Goal: Task Accomplishment & Management: Manage account settings

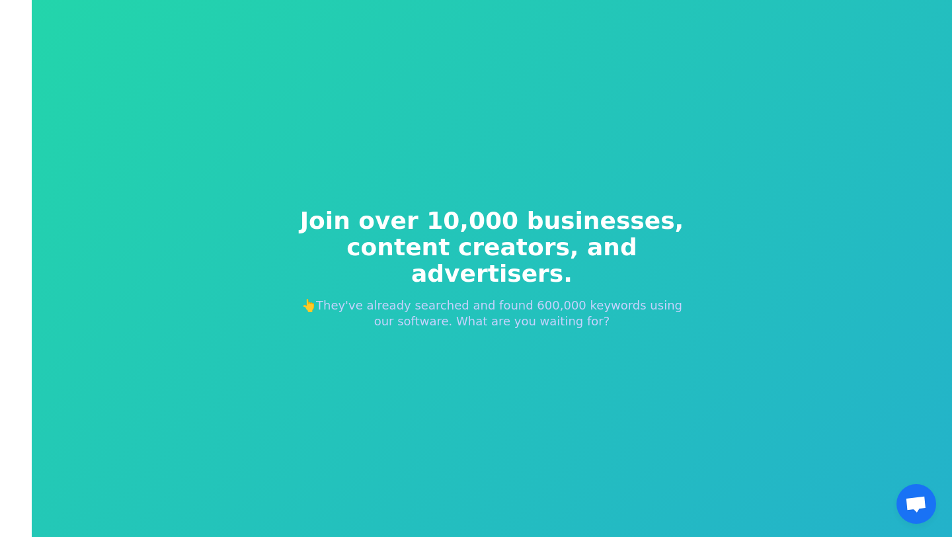
scroll to position [16, 0]
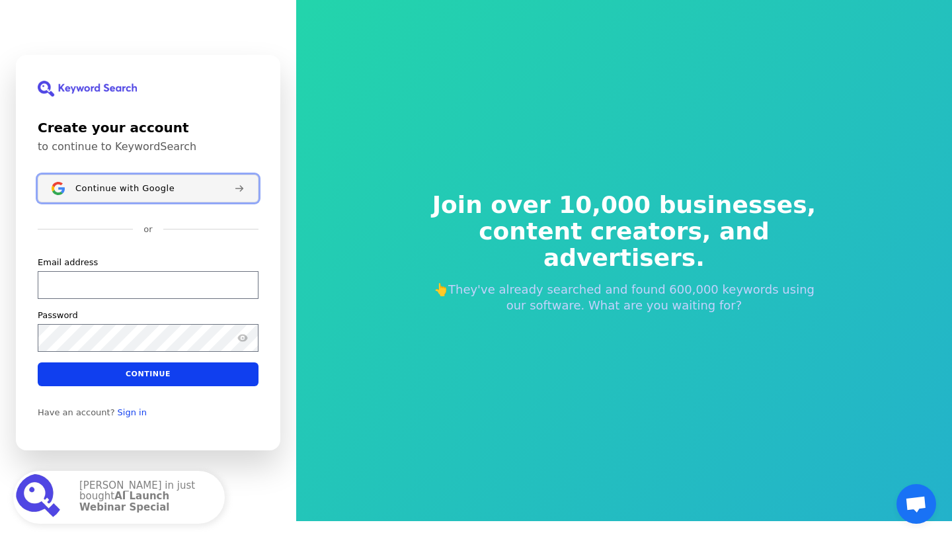
click at [128, 192] on span "Continue with Google" at bounding box center [124, 188] width 99 height 11
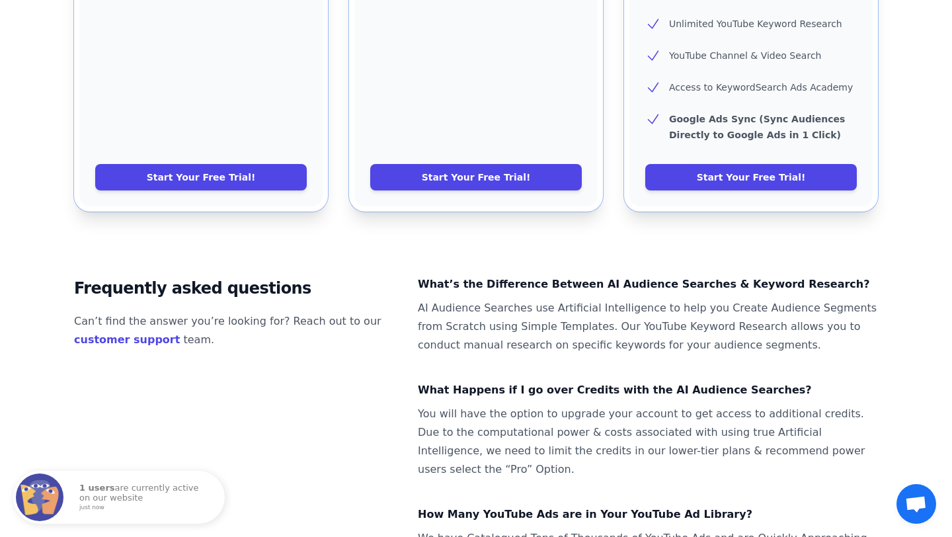
scroll to position [678, 0]
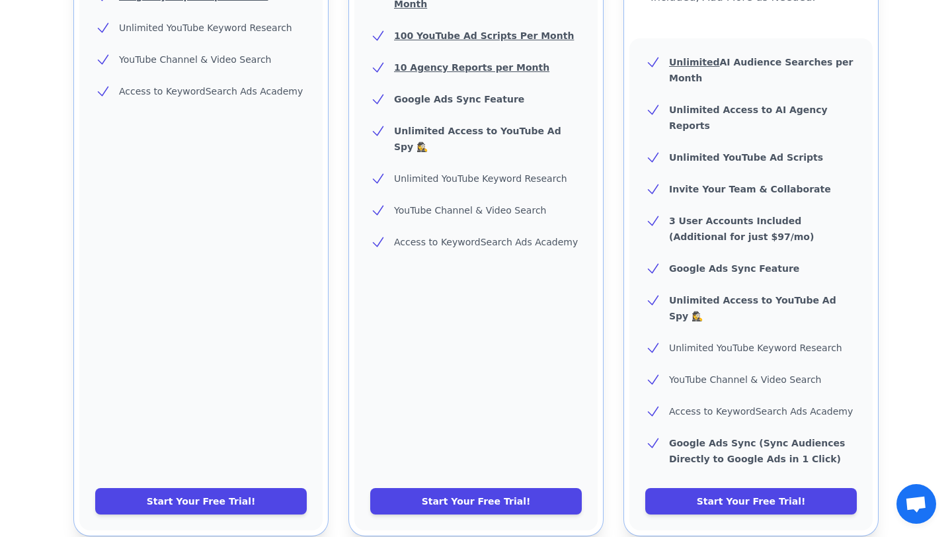
scroll to position [530, 0]
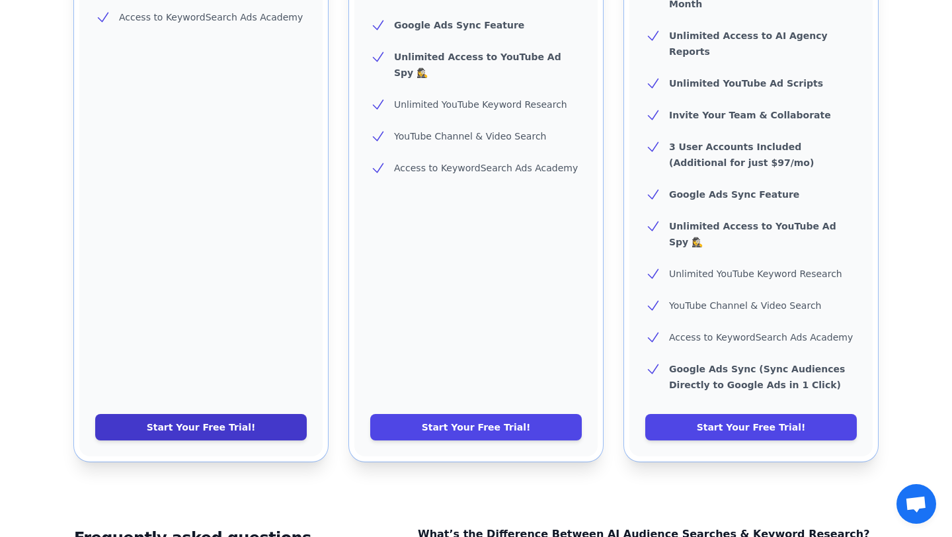
click at [204, 414] on link "Start Your Free Trial!" at bounding box center [201, 427] width 212 height 26
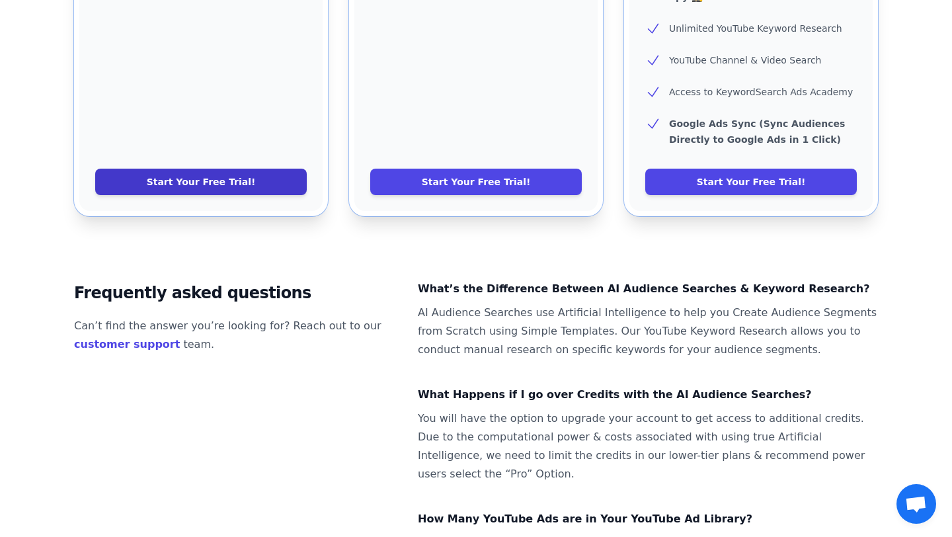
scroll to position [854, 0]
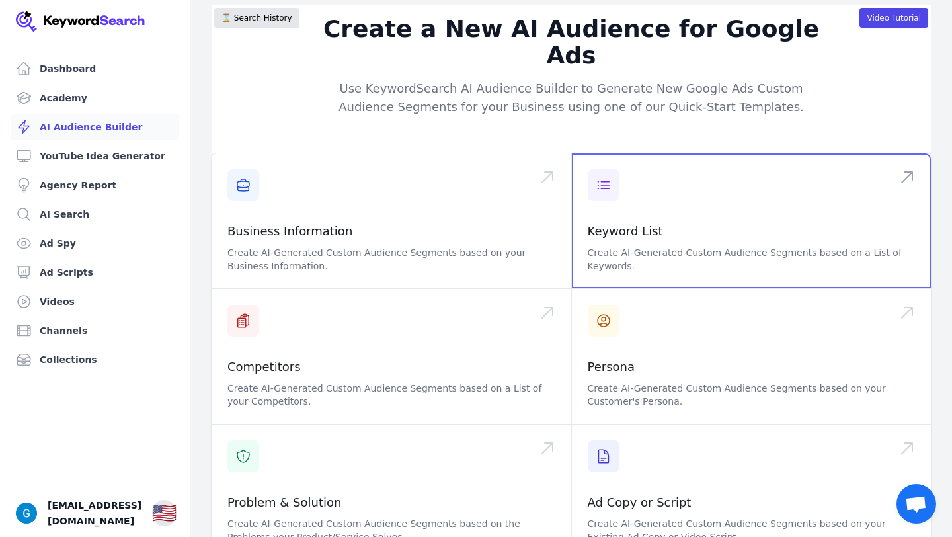
click at [616, 169] on span at bounding box center [752, 220] width 360 height 135
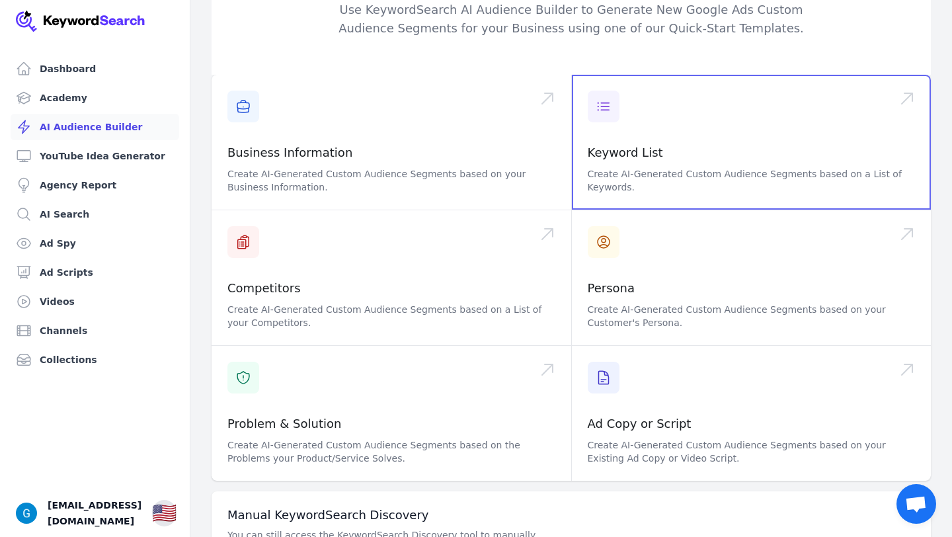
scroll to position [147, 0]
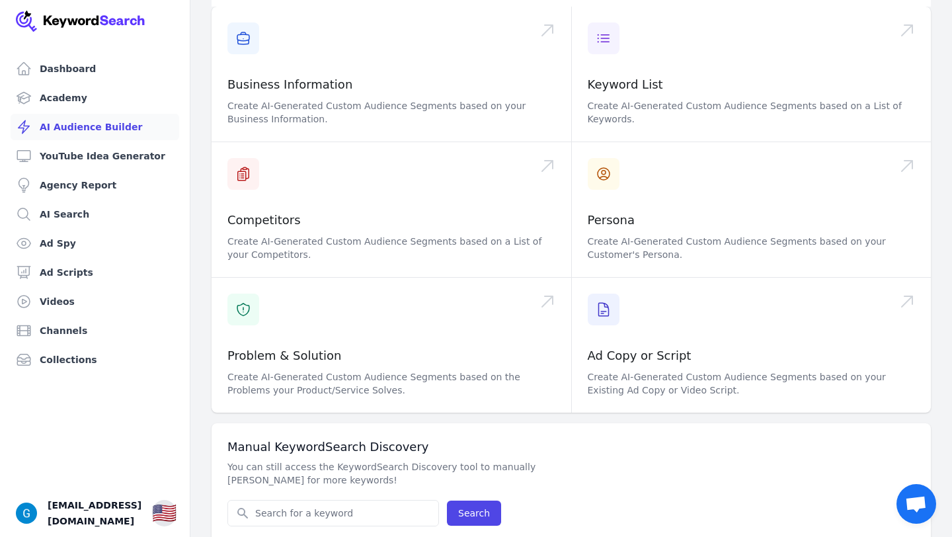
click at [324, 471] on div "Manual KeywordSearch Discovery You can still access the KeywordSearch Discovery…" at bounding box center [571, 482] width 719 height 119
click at [318, 501] on input "Search for YouTube Keywords" at bounding box center [333, 513] width 210 height 25
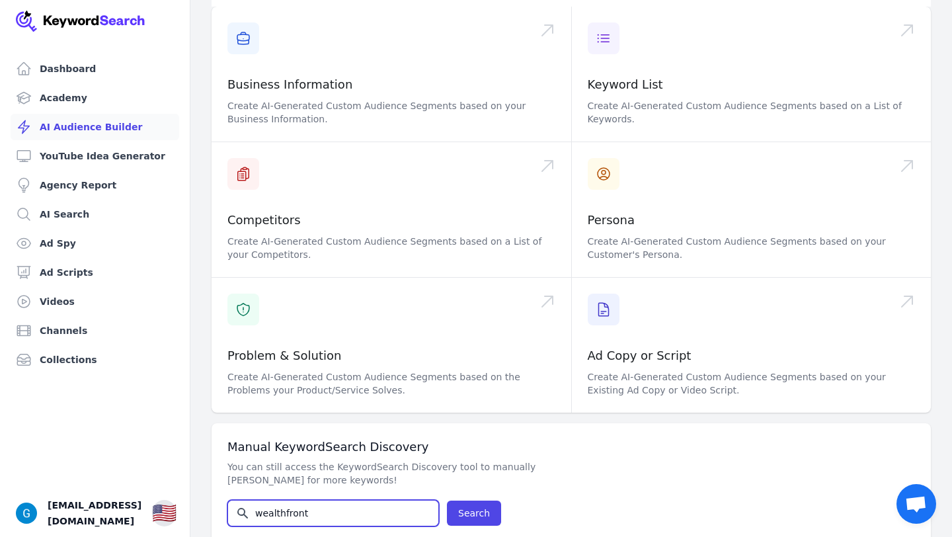
type input "wealthfront"
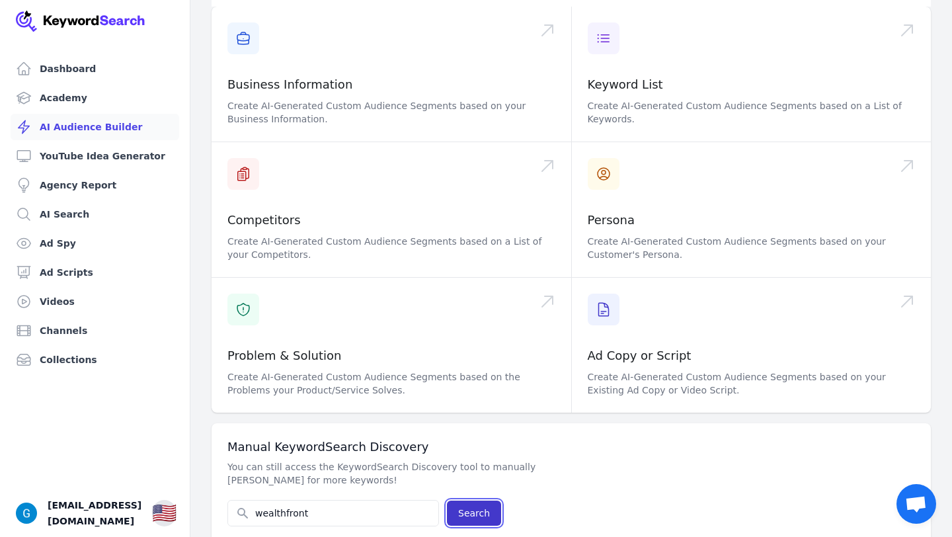
click at [471, 501] on button "Search" at bounding box center [474, 513] width 54 height 25
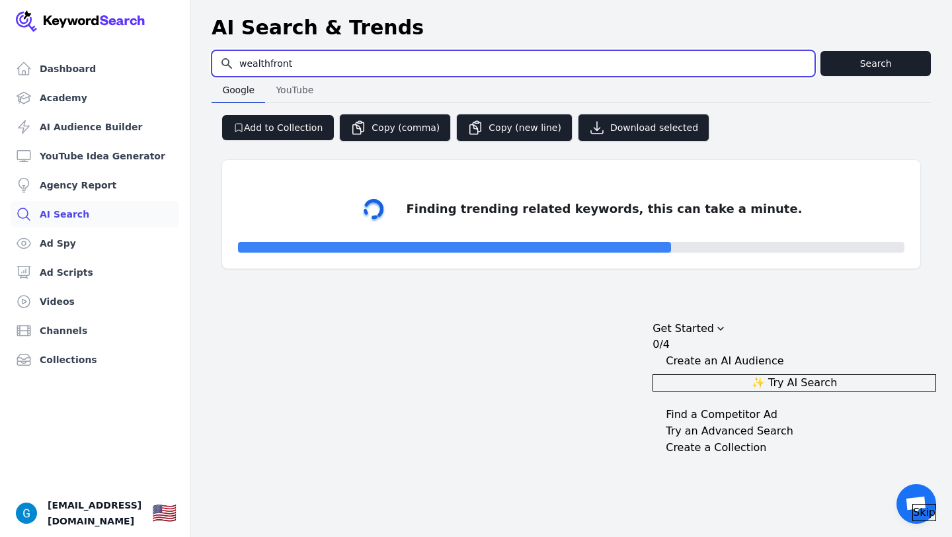
select select "50"
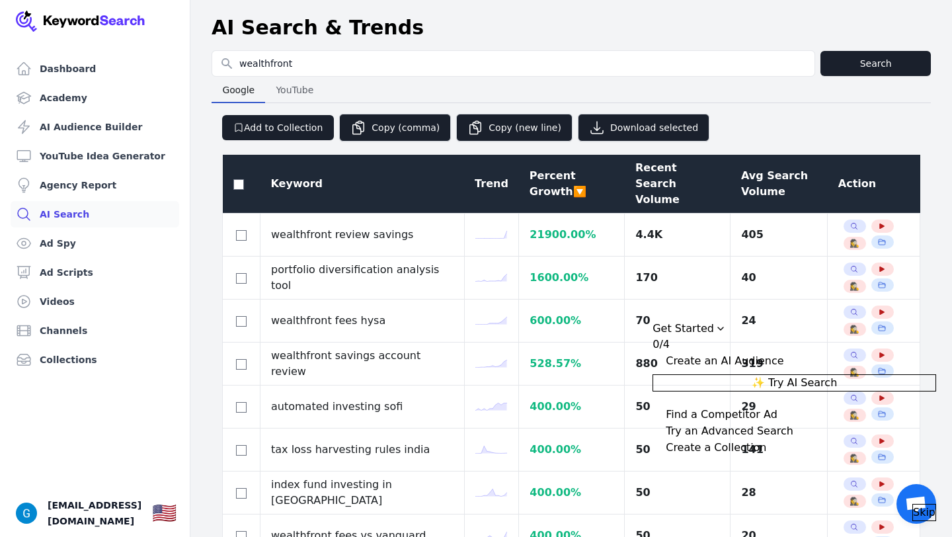
click at [279, 97] on span "YouTube" at bounding box center [294, 90] width 48 height 19
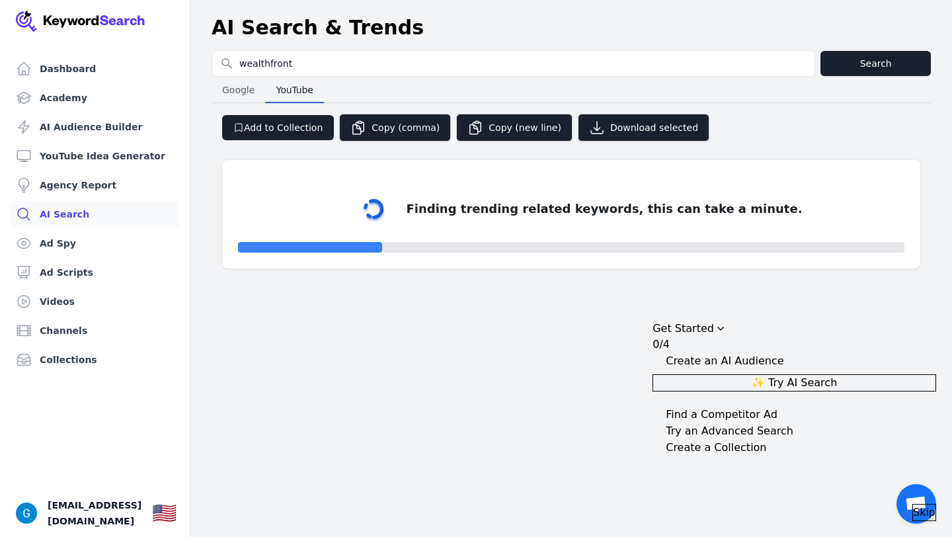
select select "50"
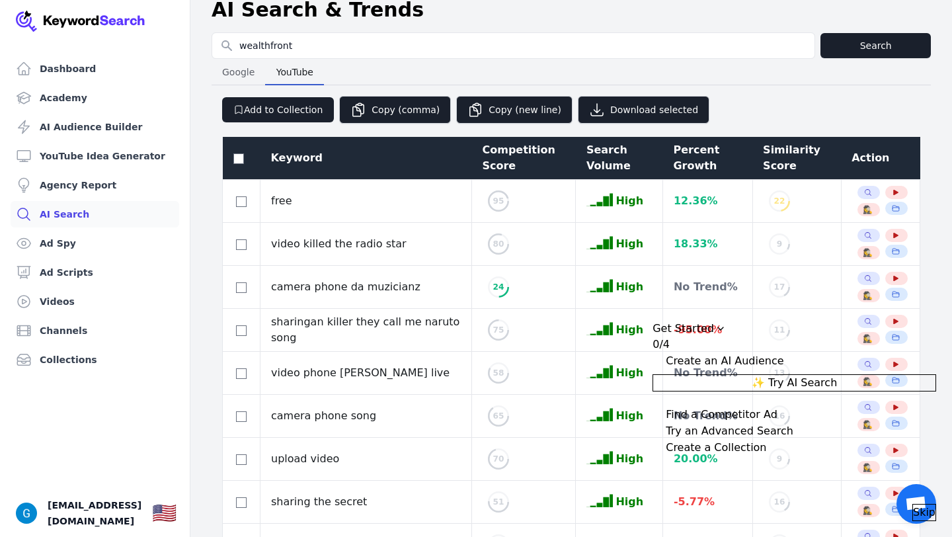
scroll to position [21, 0]
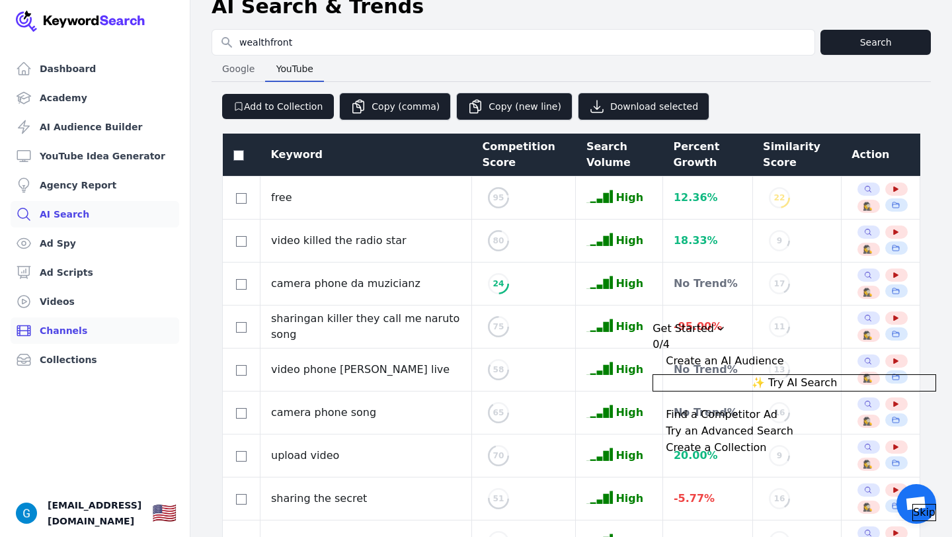
click at [104, 322] on link "Channels" at bounding box center [95, 330] width 169 height 26
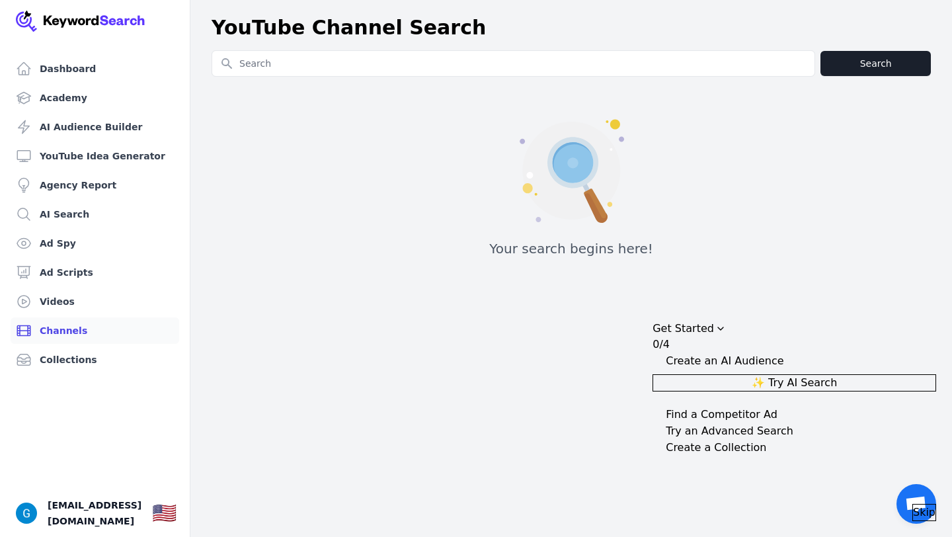
click at [539, 83] on div "Search for YouTube Keywords Search Your search begins here!" at bounding box center [571, 158] width 719 height 217
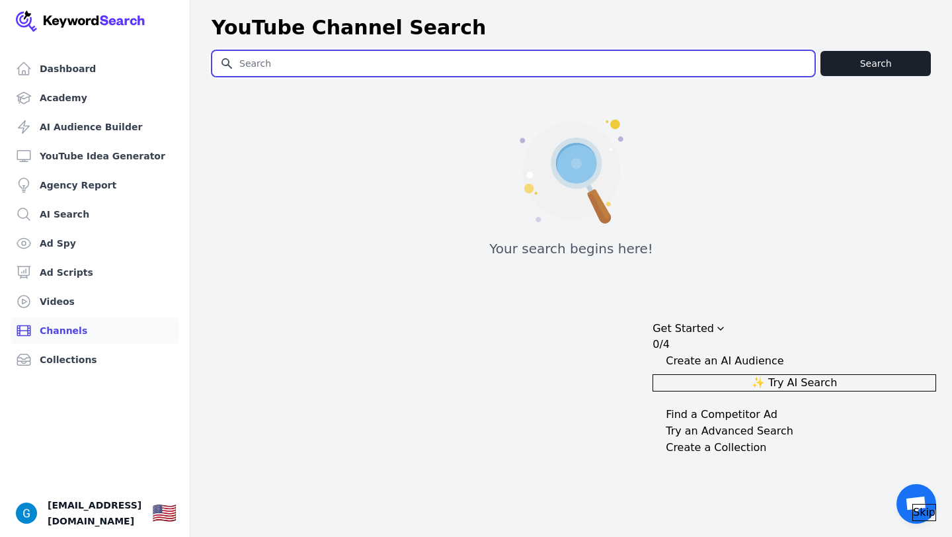
click at [534, 73] on input "Search for YouTube Keywords" at bounding box center [513, 63] width 602 height 25
paste input "https://www.youtube.com/channel/UCFfn9lYtV-pKT5OZmcpXhXg"
type input "https://www.youtube.com/channel/UCFfn9lYtV-pKT5OZmcpXhXg"
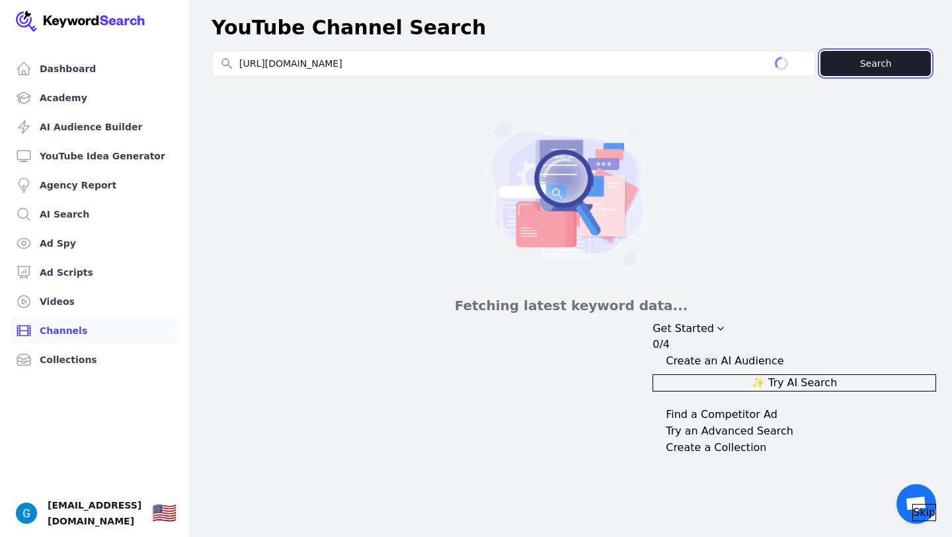
click at [874, 69] on button "Search" at bounding box center [876, 63] width 110 height 25
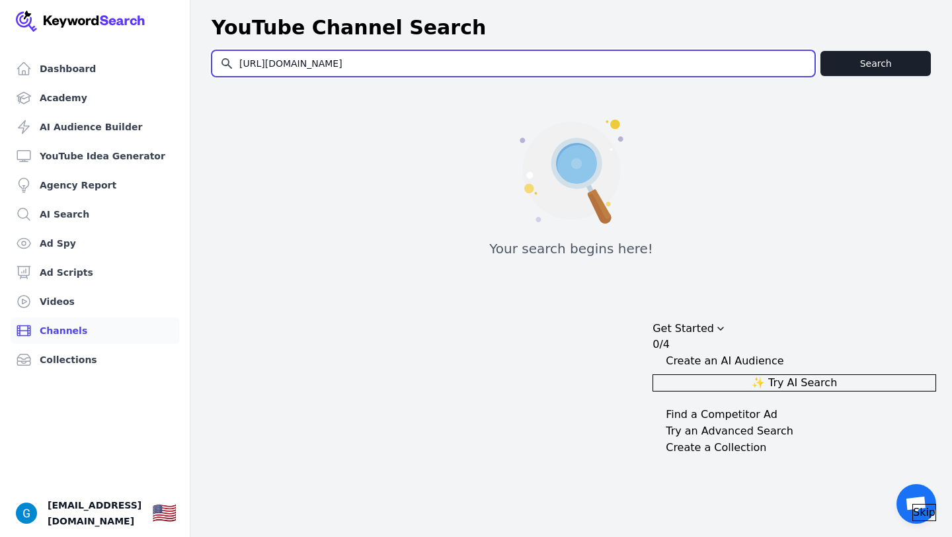
click at [561, 69] on input "https://www.youtube.com/channel/UCFfn9lYtV-pKT5OZmcpXhXg" at bounding box center [513, 63] width 602 height 25
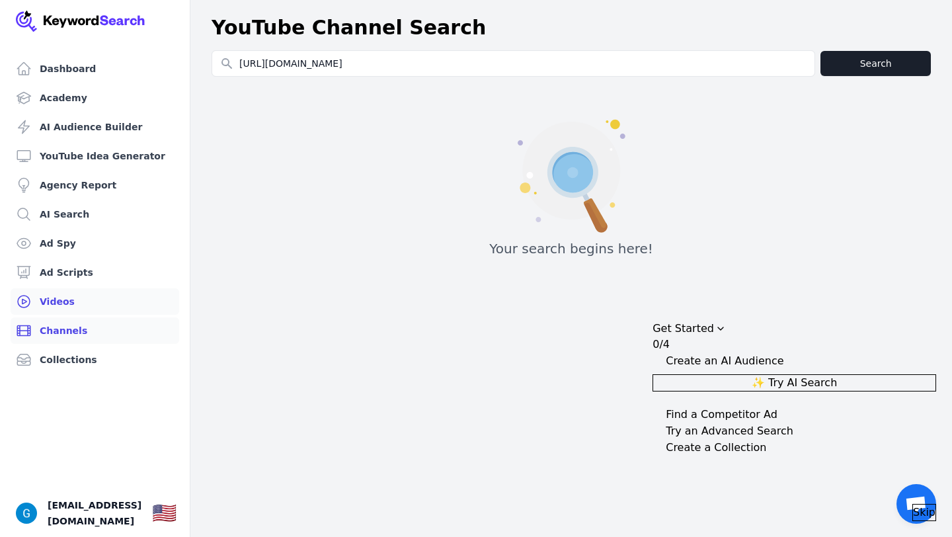
click at [105, 306] on link "Videos" at bounding box center [95, 301] width 169 height 26
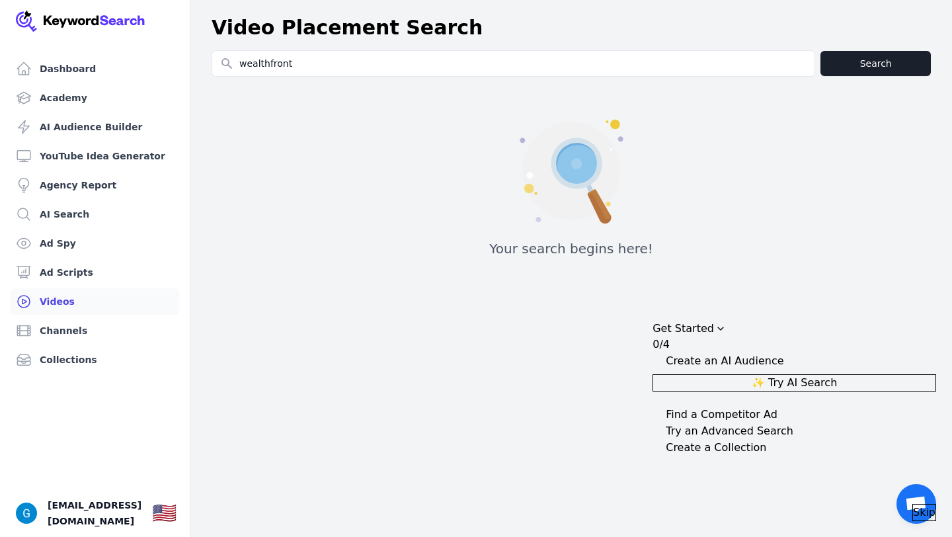
type input "wealthfront"
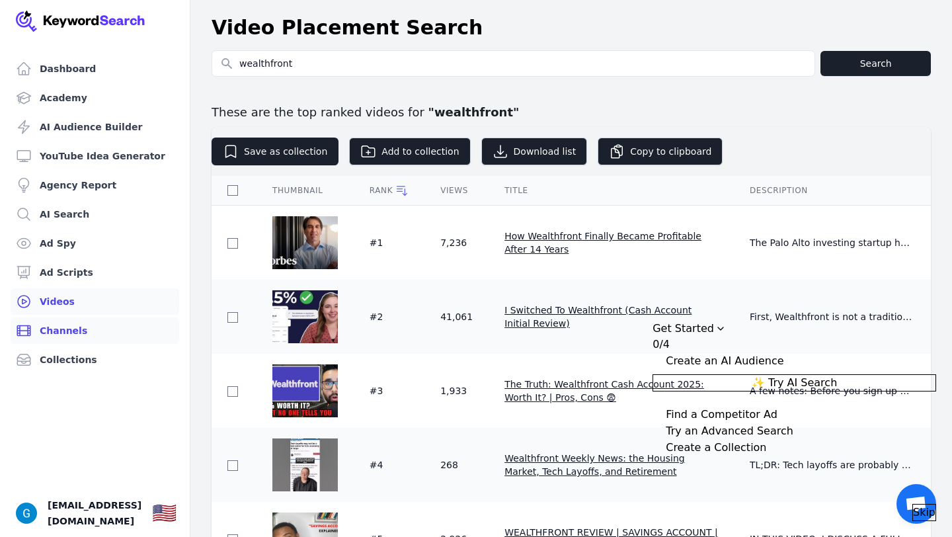
click at [79, 328] on link "Channels" at bounding box center [95, 330] width 169 height 26
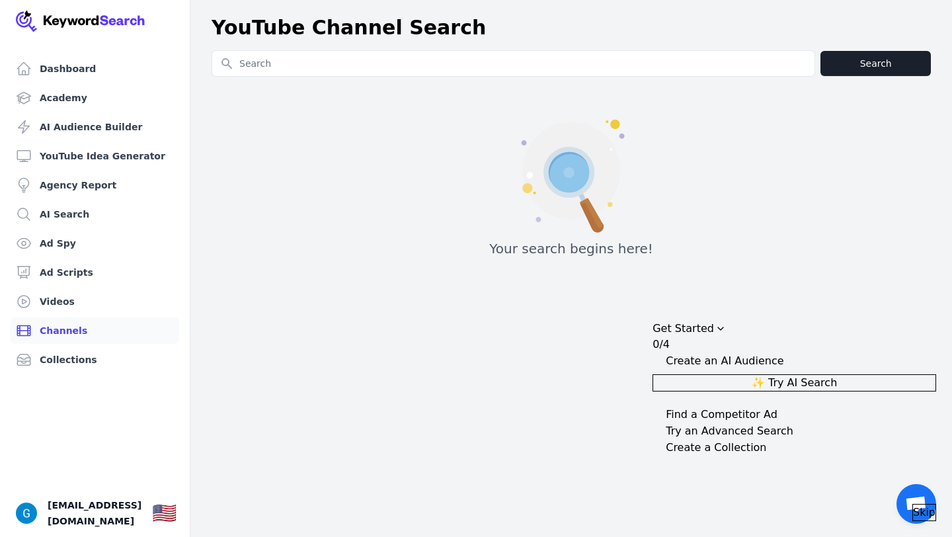
click at [303, 99] on div "Your search begins here!" at bounding box center [571, 182] width 719 height 169
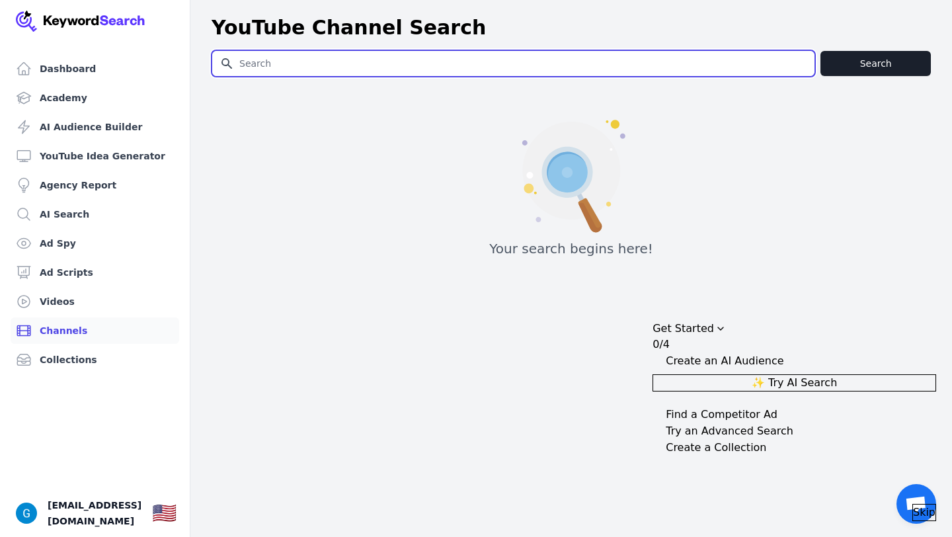
click at [301, 73] on input "Search for YouTube Keywords" at bounding box center [513, 63] width 602 height 25
type input "wealthfront"
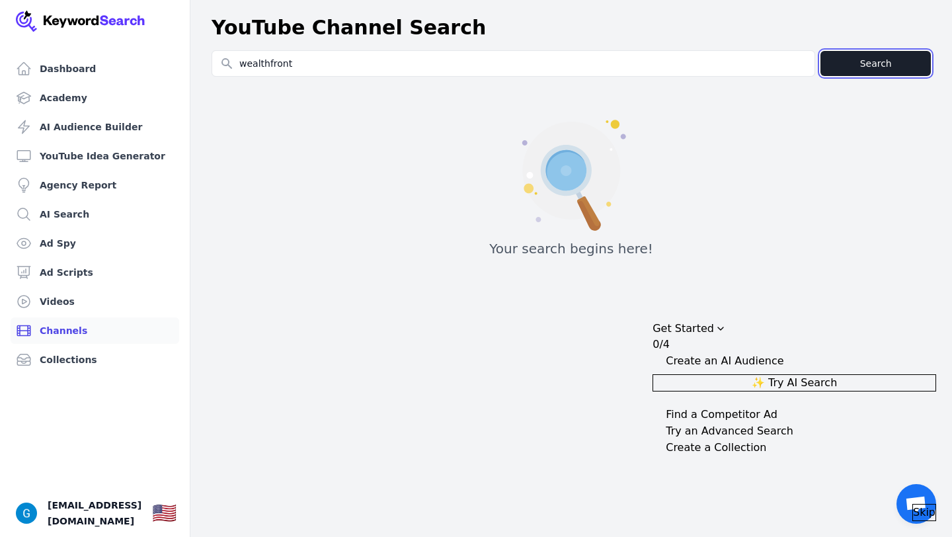
click at [860, 61] on button "Search" at bounding box center [876, 63] width 110 height 25
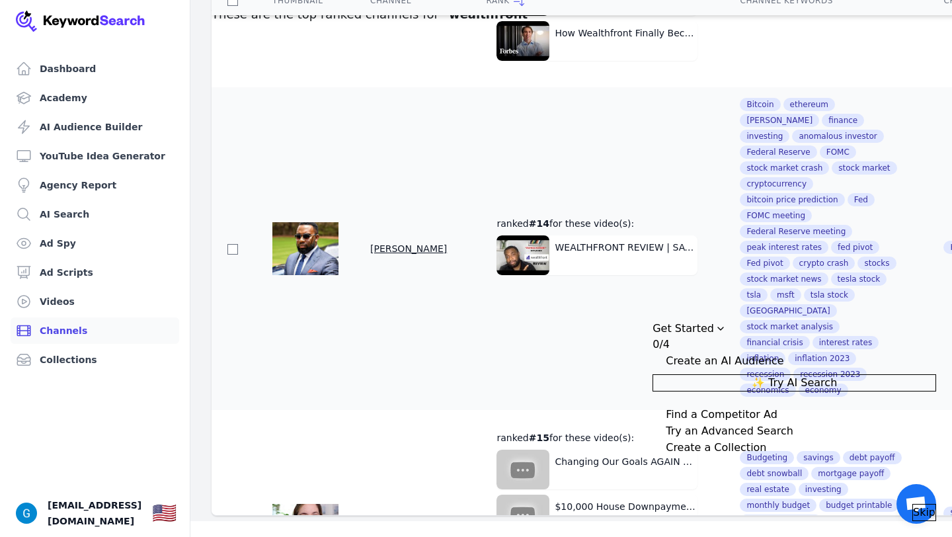
scroll to position [5606, 0]
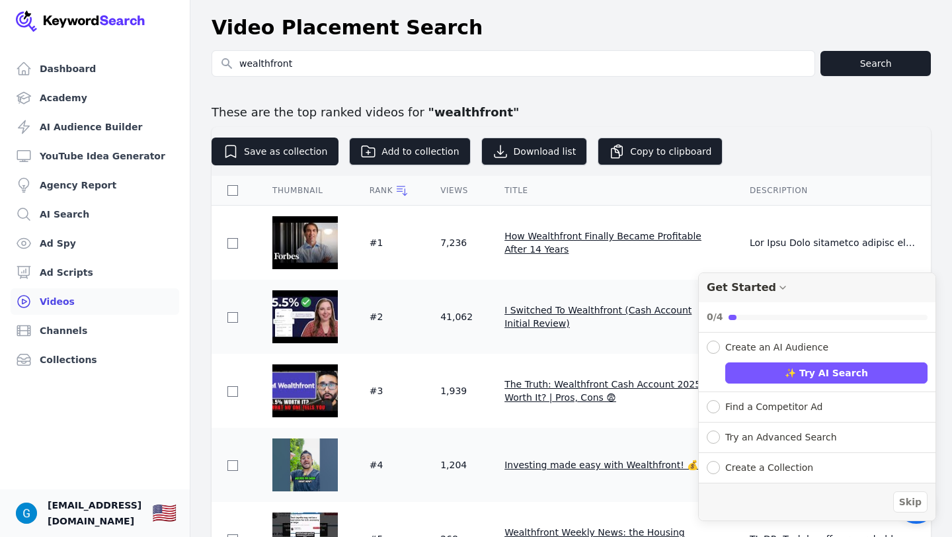
click at [108, 514] on span "gracesafarik@gmail.com" at bounding box center [95, 513] width 94 height 32
click at [2, 516] on link "Your profile gracesafarik@gmail.com Show country selector 🇺🇸" at bounding box center [95, 513] width 190 height 48
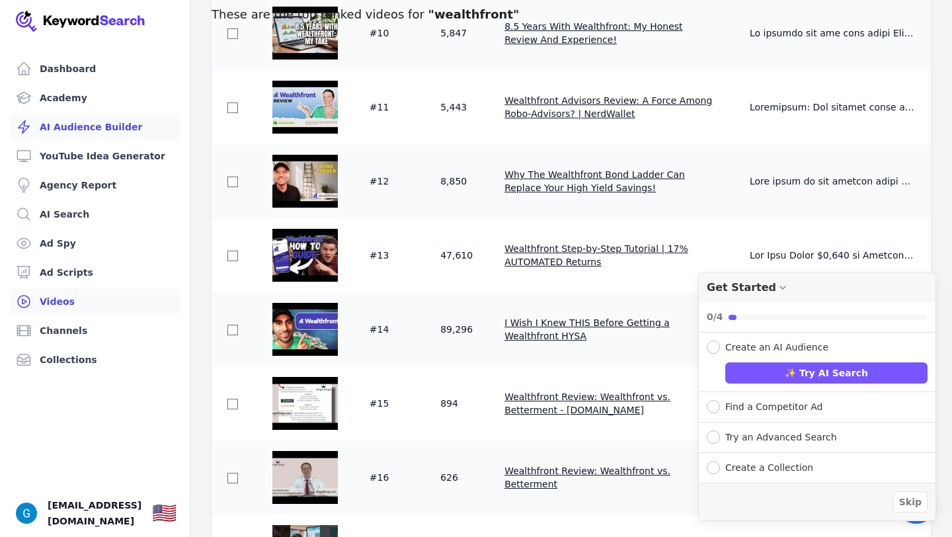
scroll to position [1008, 0]
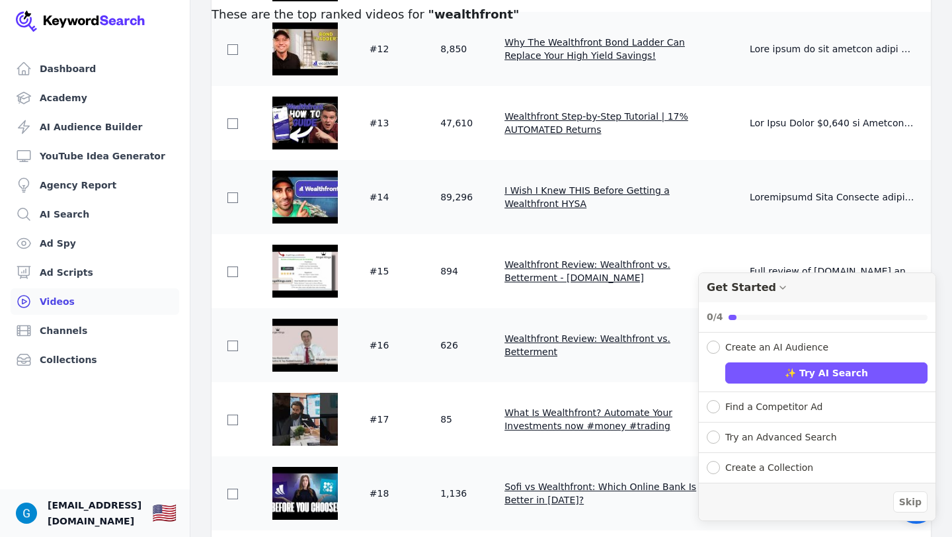
click at [149, 526] on link "Your profile gracesafarik@gmail.com Show country selector 🇺🇸" at bounding box center [95, 513] width 190 height 48
click at [140, 513] on span "gracesafarik@gmail.com" at bounding box center [95, 513] width 94 height 32
click at [102, 511] on span "gracesafarik@gmail.com" at bounding box center [95, 513] width 94 height 32
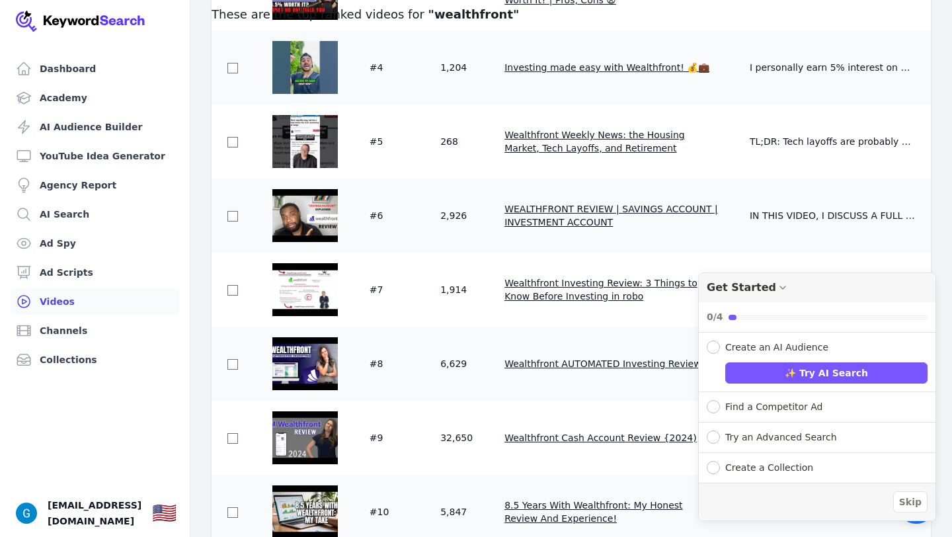
scroll to position [0, 0]
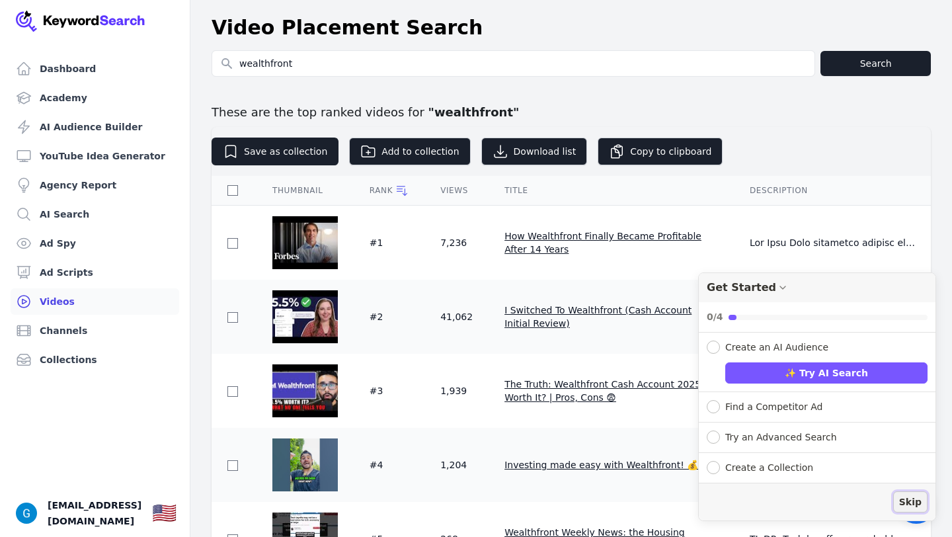
click at [913, 505] on span "Skip" at bounding box center [910, 502] width 22 height 14
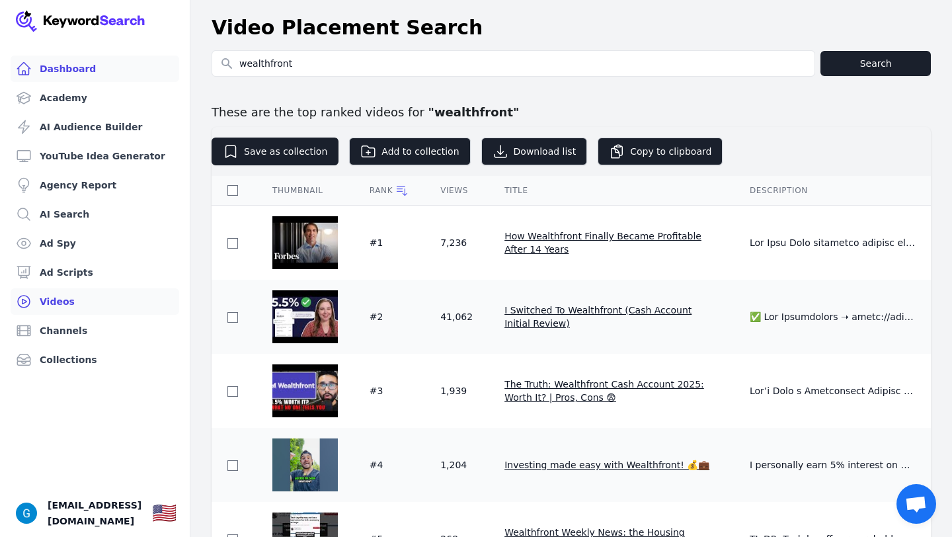
click at [97, 67] on link "Dashboard" at bounding box center [95, 69] width 169 height 26
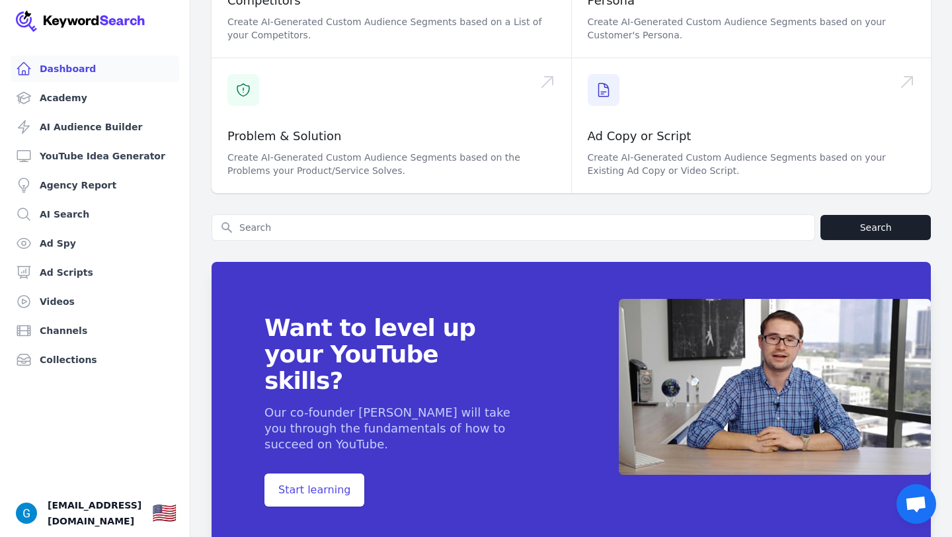
scroll to position [550, 0]
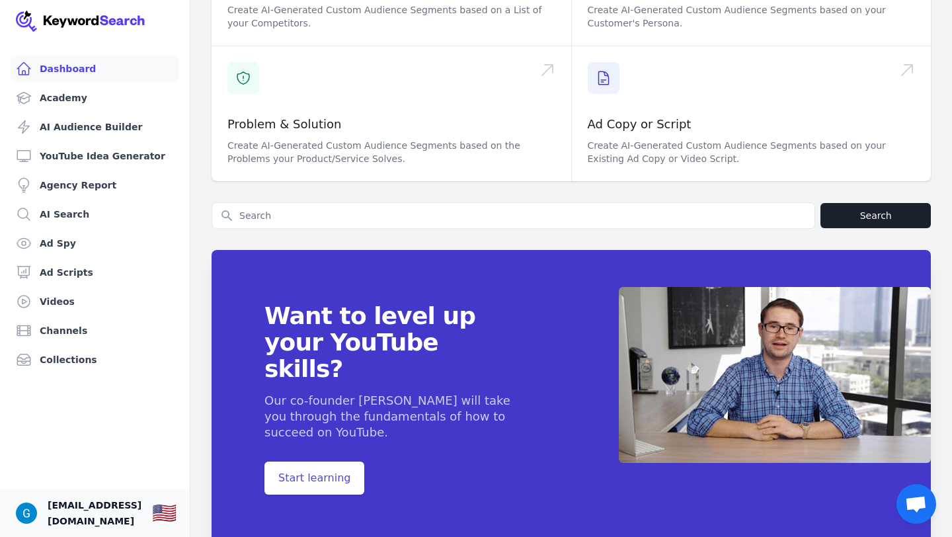
click at [91, 532] on link "Your profile gracesafarik@gmail.com Show country selector 🇺🇸" at bounding box center [95, 513] width 190 height 48
click at [26, 519] on img "Open user button" at bounding box center [26, 513] width 21 height 21
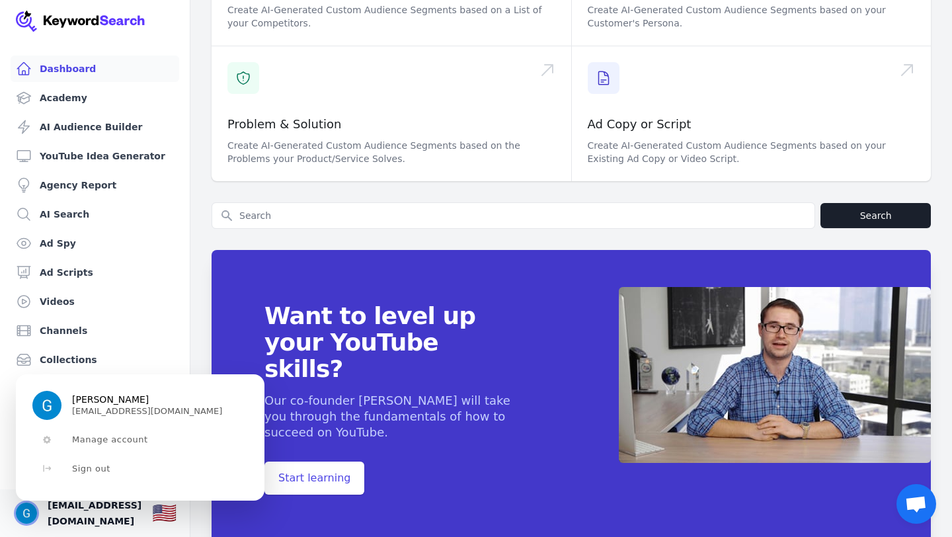
click at [25, 519] on img "Close user button" at bounding box center [26, 513] width 21 height 21
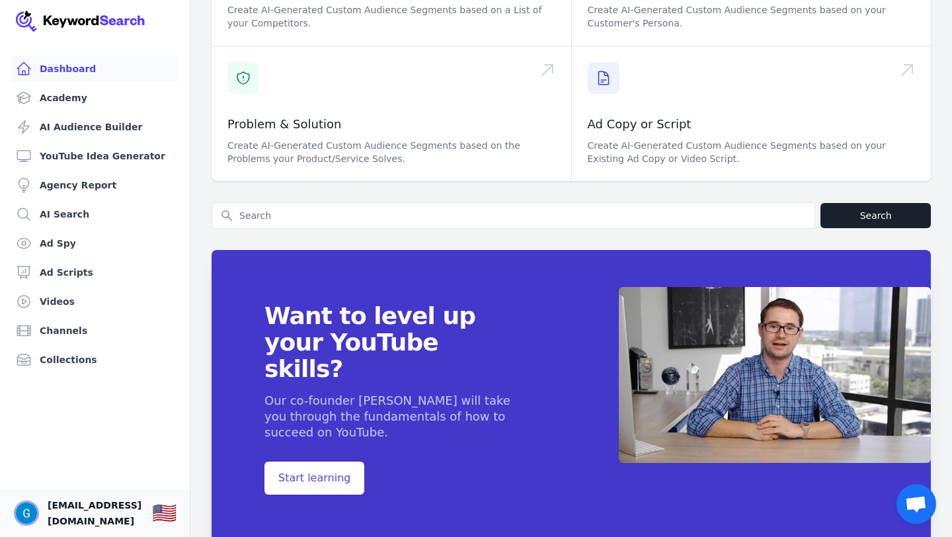
click at [25, 519] on img "Open user button" at bounding box center [26, 513] width 21 height 21
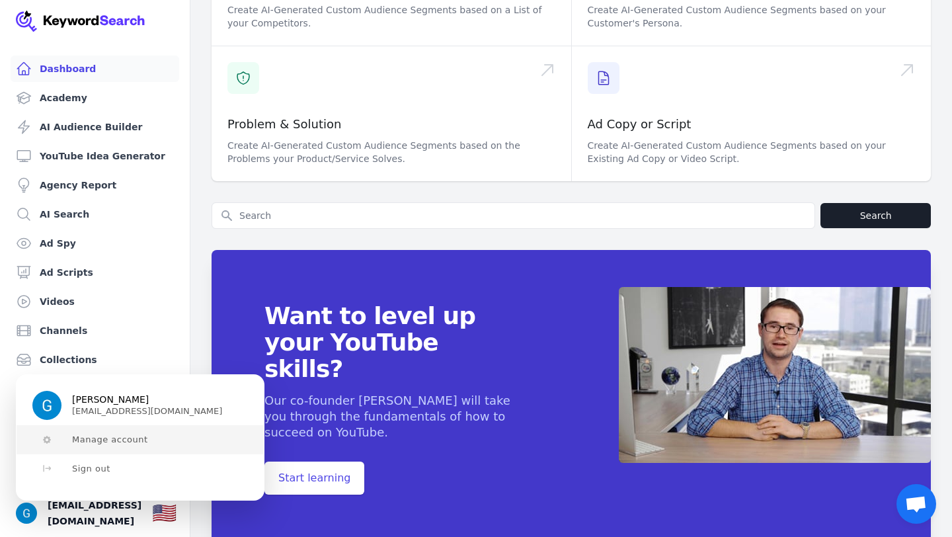
click at [96, 446] on button "Manage account" at bounding box center [140, 439] width 247 height 29
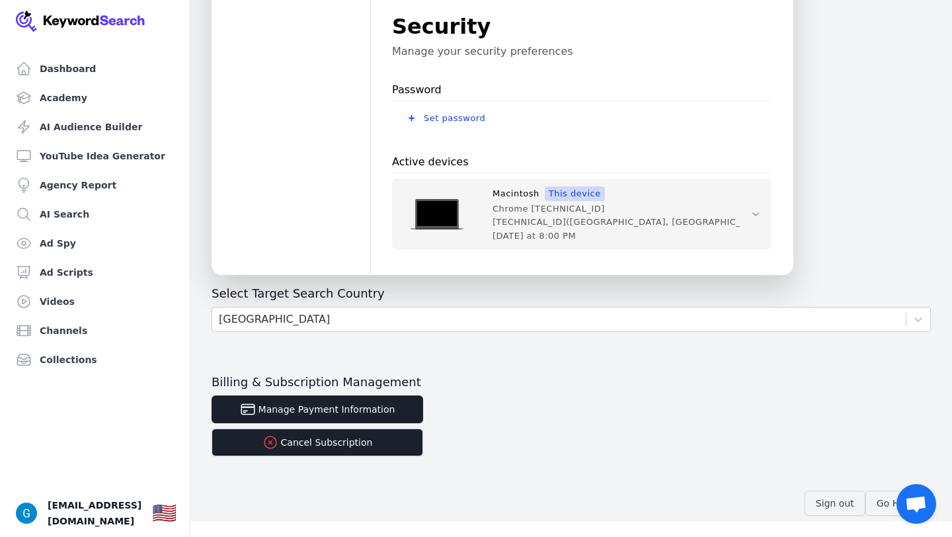
scroll to position [425, 0]
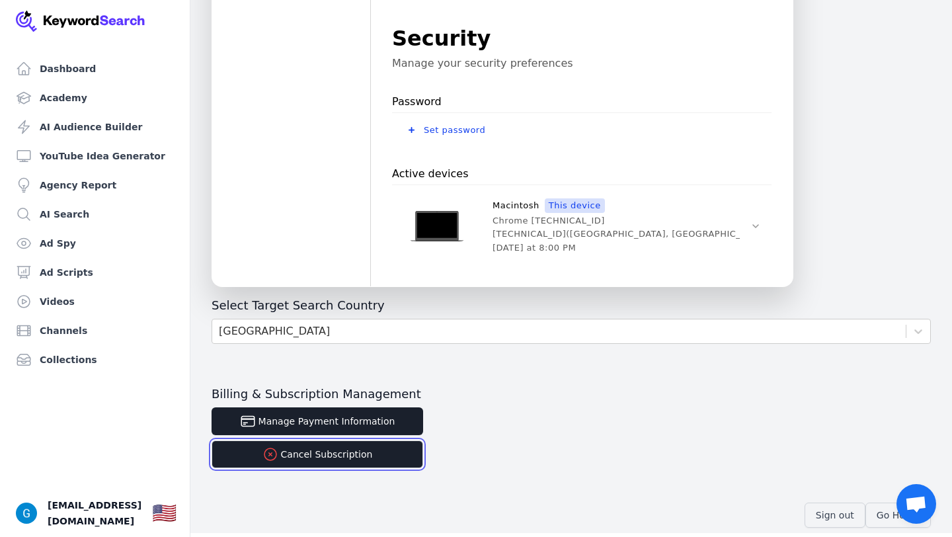
click at [360, 448] on button "Cancel Subscription" at bounding box center [318, 454] width 212 height 28
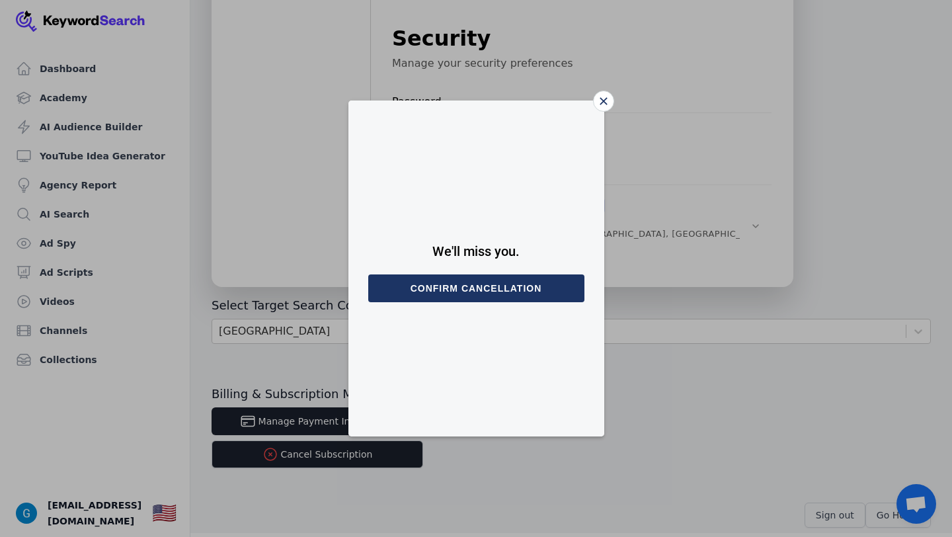
click at [460, 298] on button "Confirm cancellation" at bounding box center [476, 288] width 216 height 28
